Goal: Register for event/course

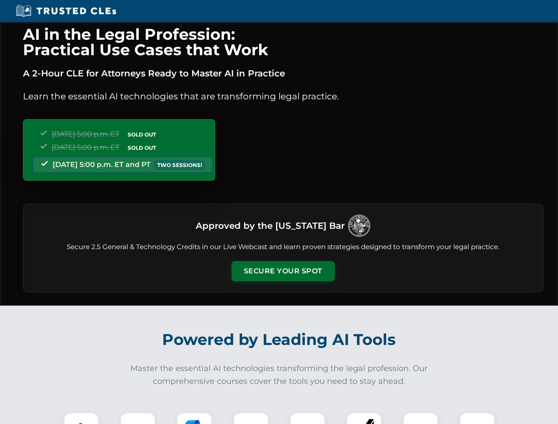
click at [283, 271] on button "Secure Your Spot" at bounding box center [283, 271] width 103 height 20
click at [81, 419] on img at bounding box center [82, 431] width 26 height 26
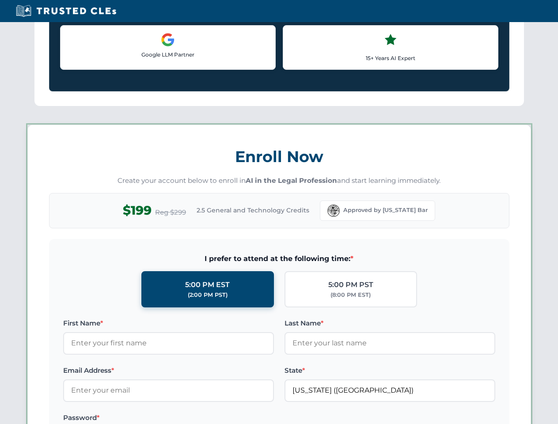
click at [195, 419] on label "Password *" at bounding box center [168, 418] width 211 height 11
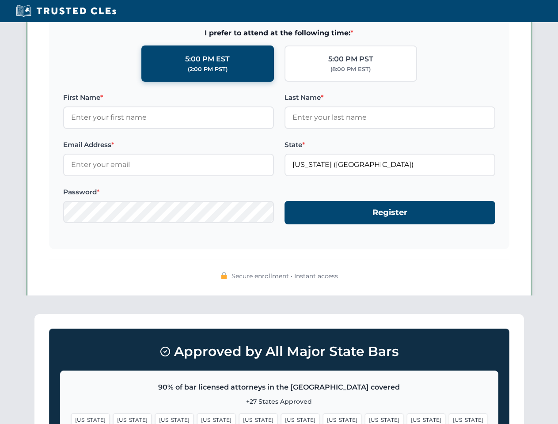
click at [407, 419] on span "[US_STATE]" at bounding box center [426, 420] width 38 height 13
